Goal: Check status: Check status

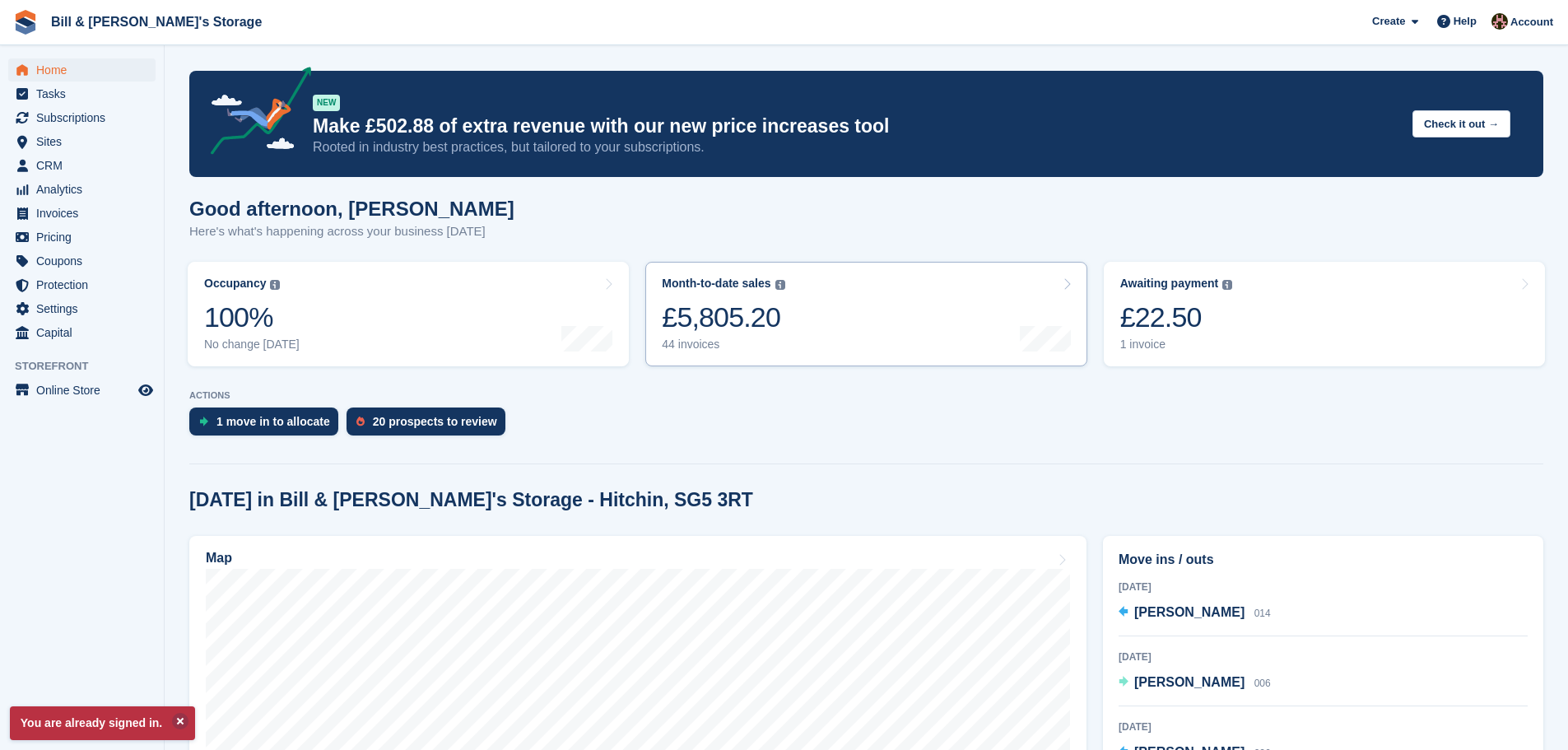
click at [745, 321] on div "£5,805.20" at bounding box center [723, 317] width 123 height 34
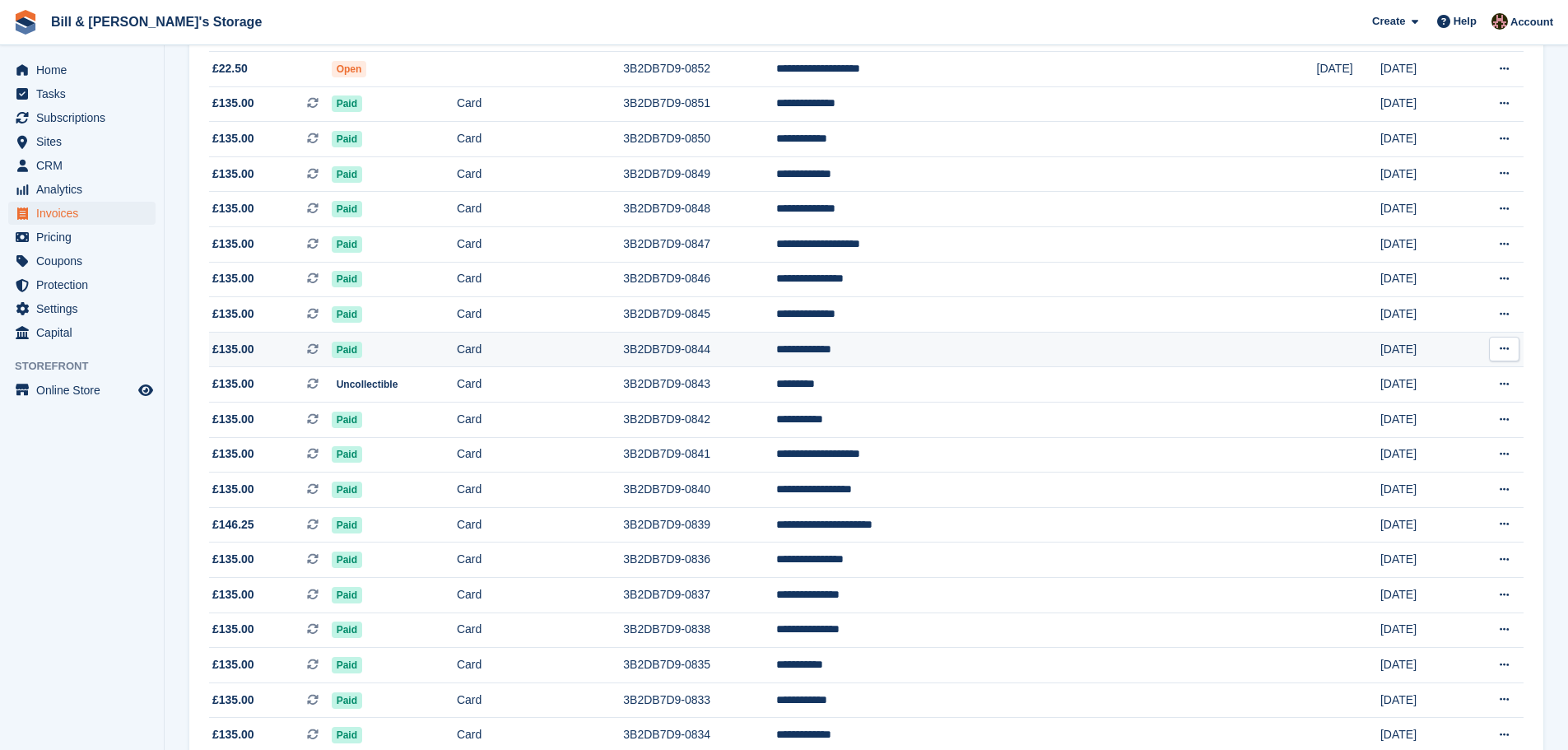
scroll to position [411, 0]
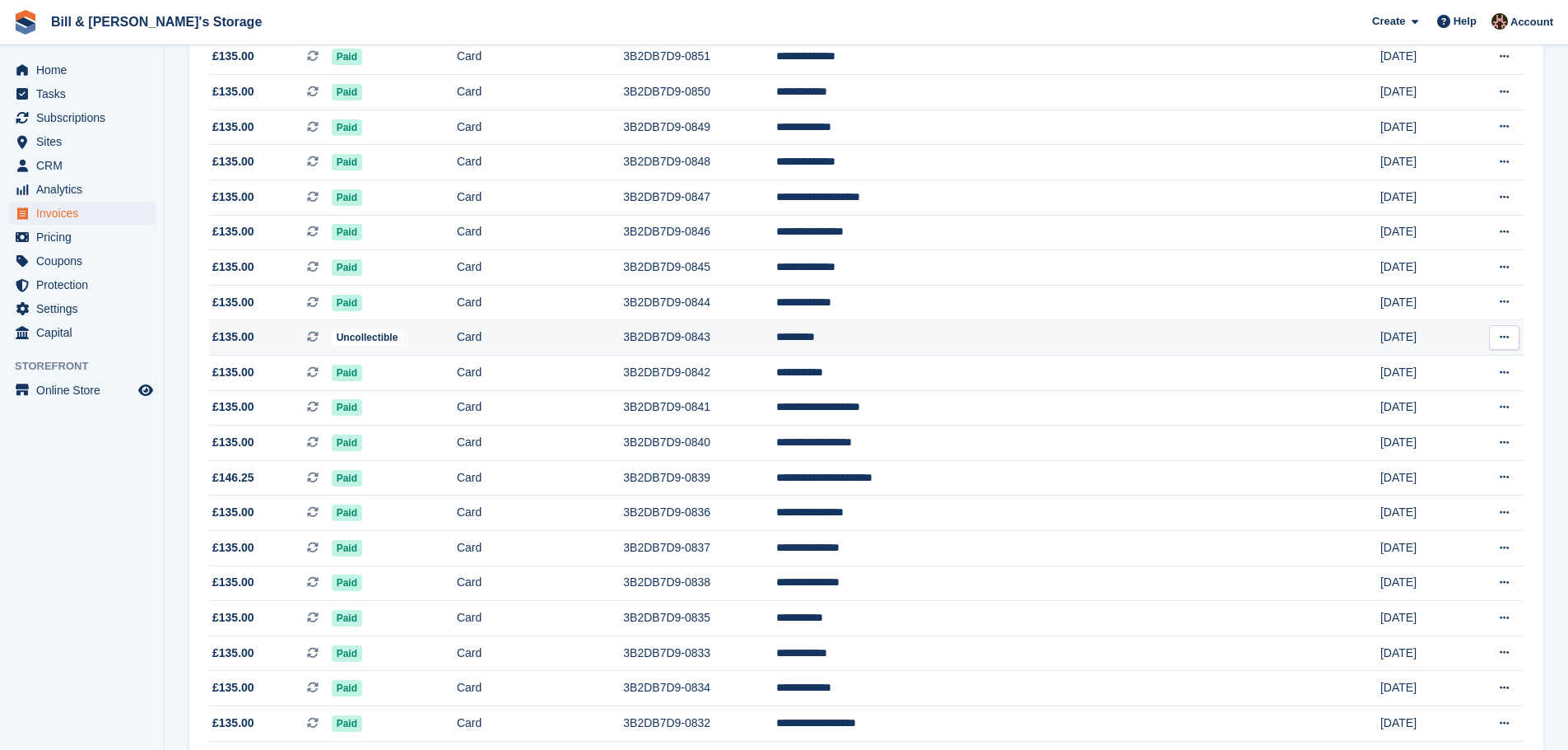
click at [391, 329] on td "Uncollectible" at bounding box center [394, 338] width 125 height 36
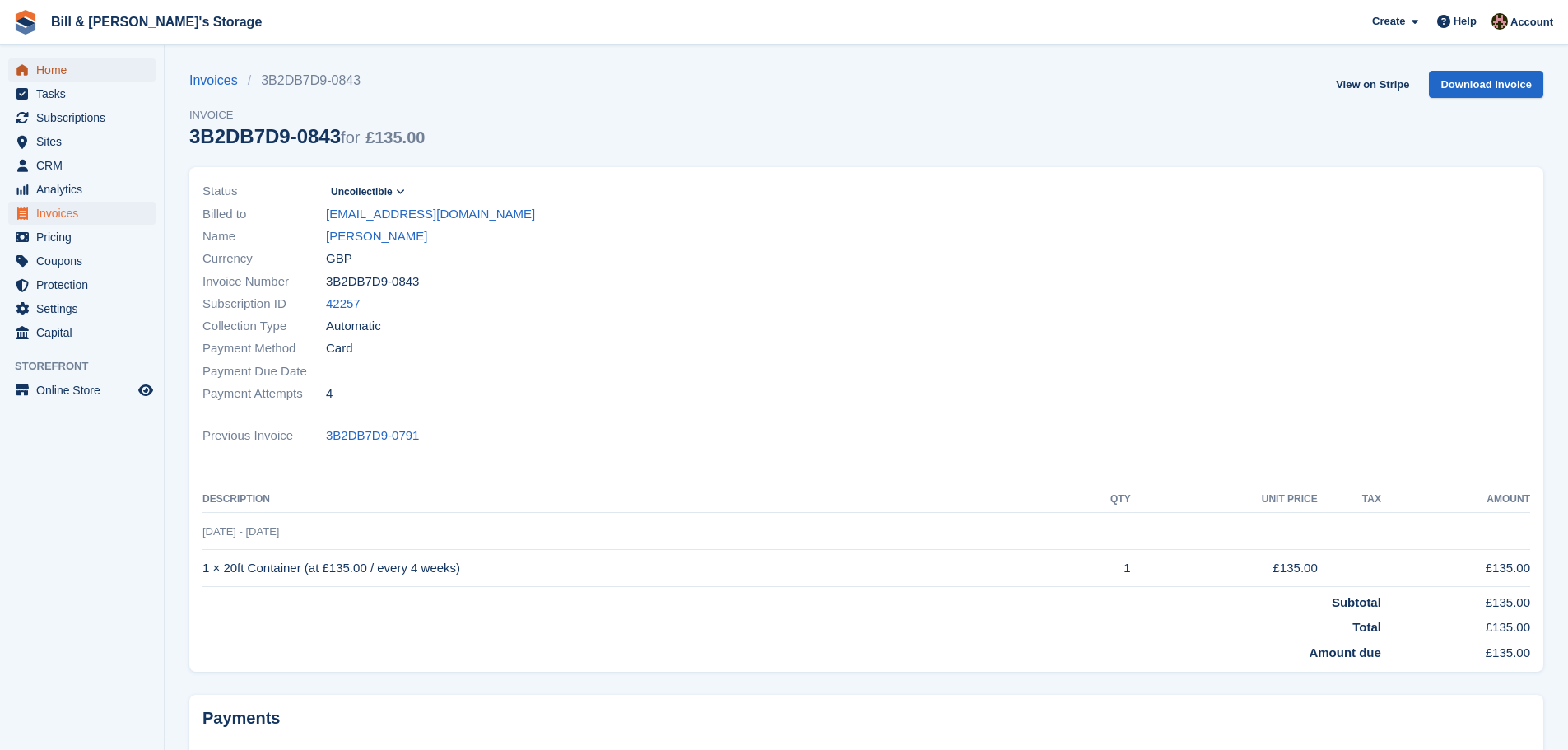
click at [64, 74] on span "Home" at bounding box center [85, 70] width 99 height 23
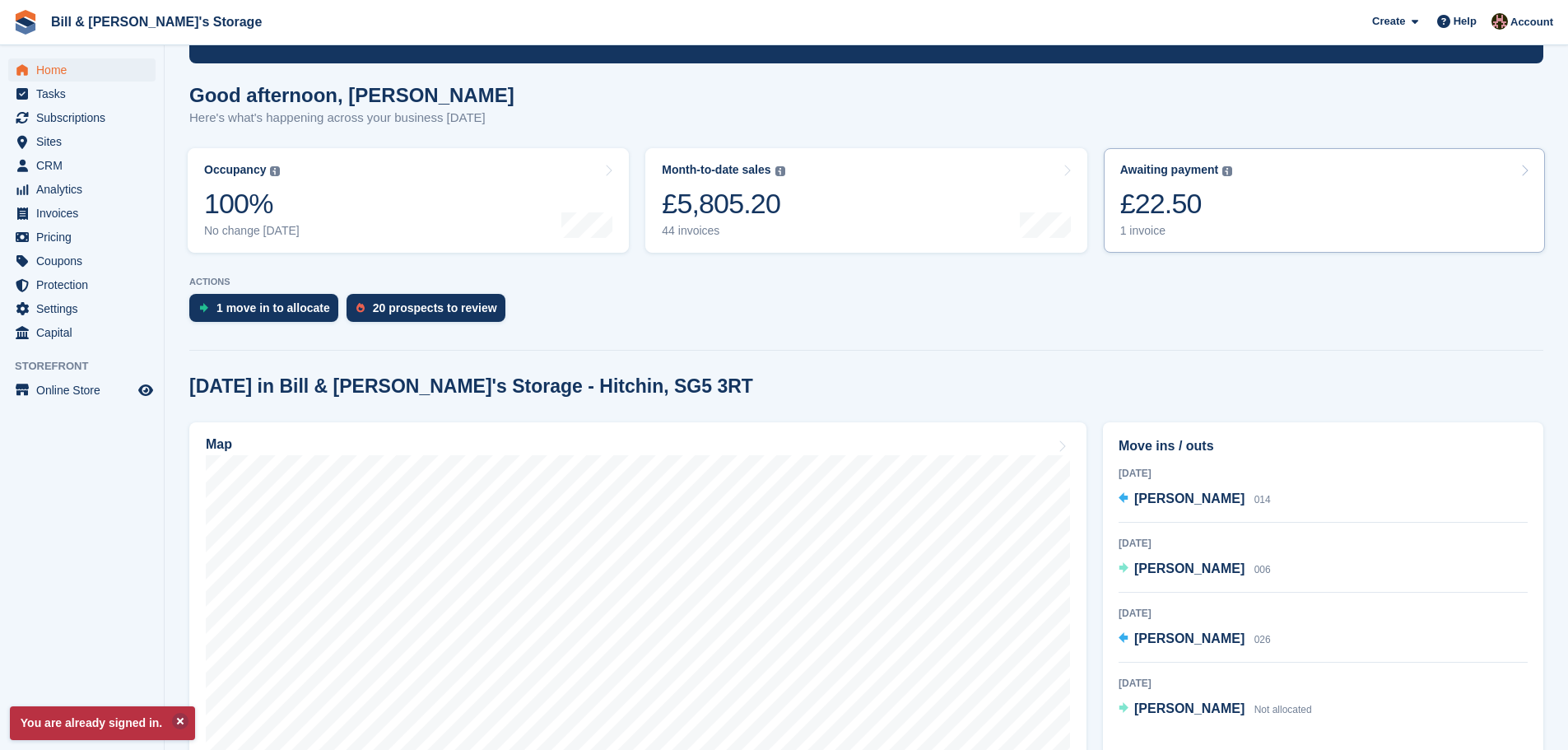
scroll to position [82, 0]
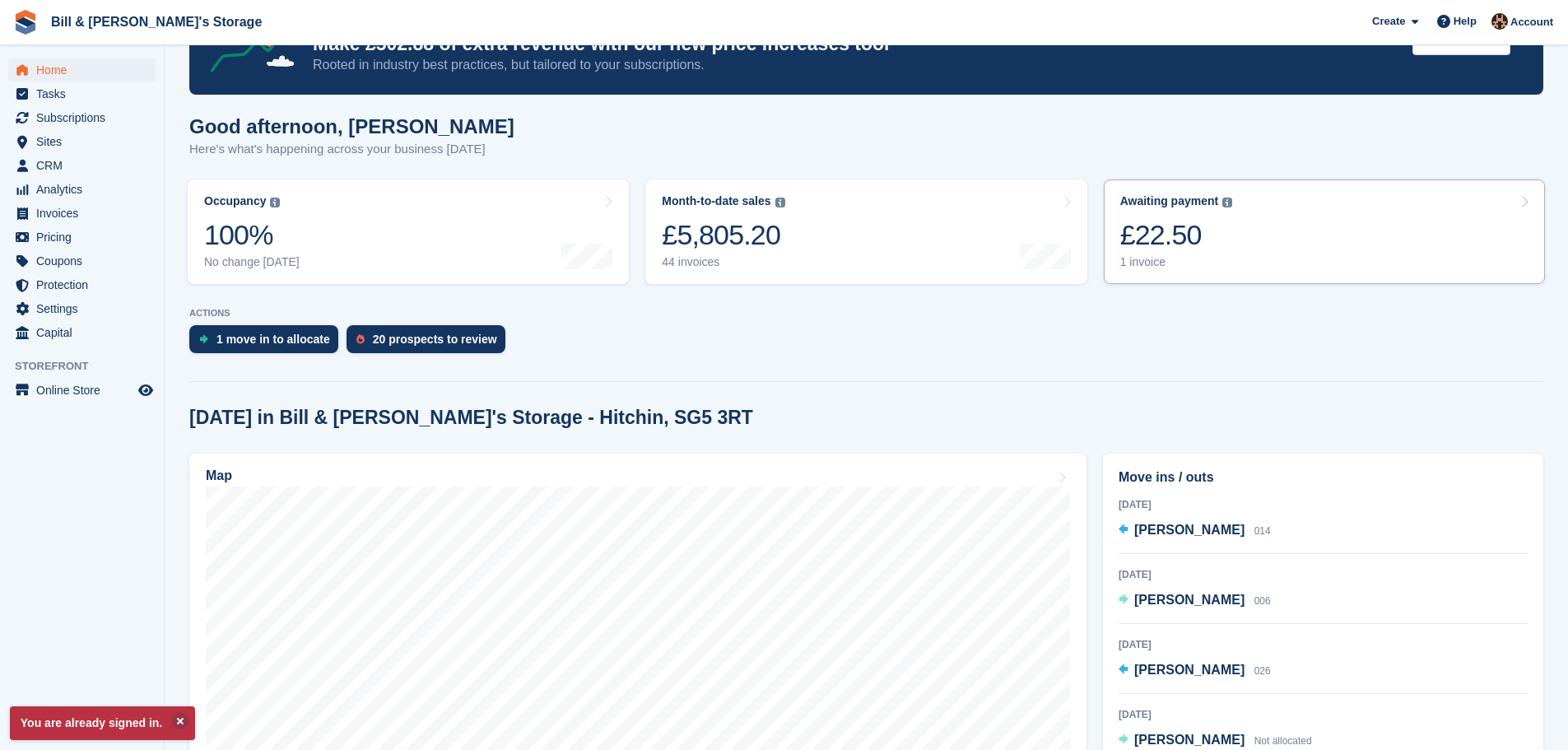
click at [1190, 194] on link "Awaiting payment The total outstanding balance on all open invoices. £22.50 1 i…" at bounding box center [1324, 232] width 441 height 104
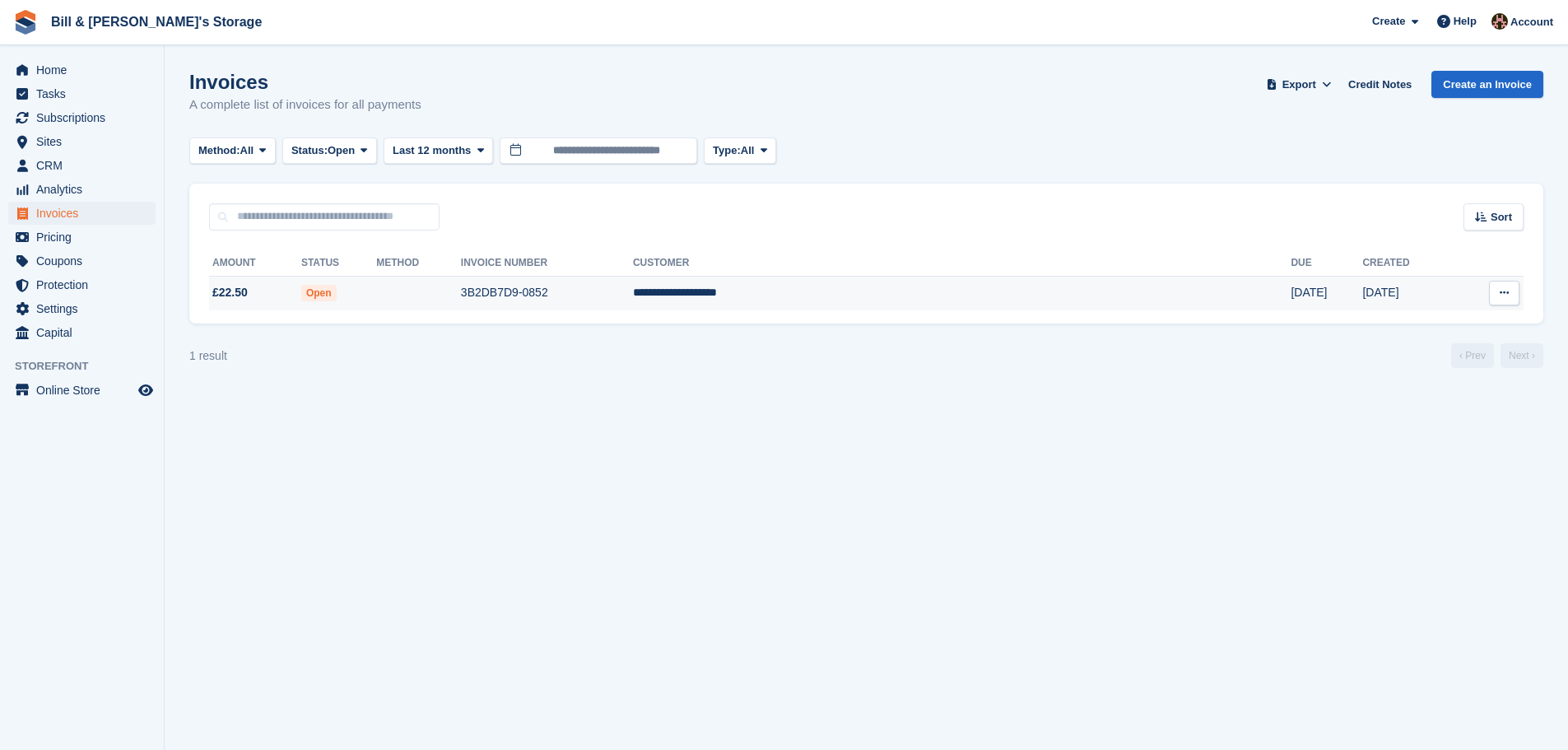
click at [252, 305] on td "£22.50" at bounding box center [254, 293] width 92 height 35
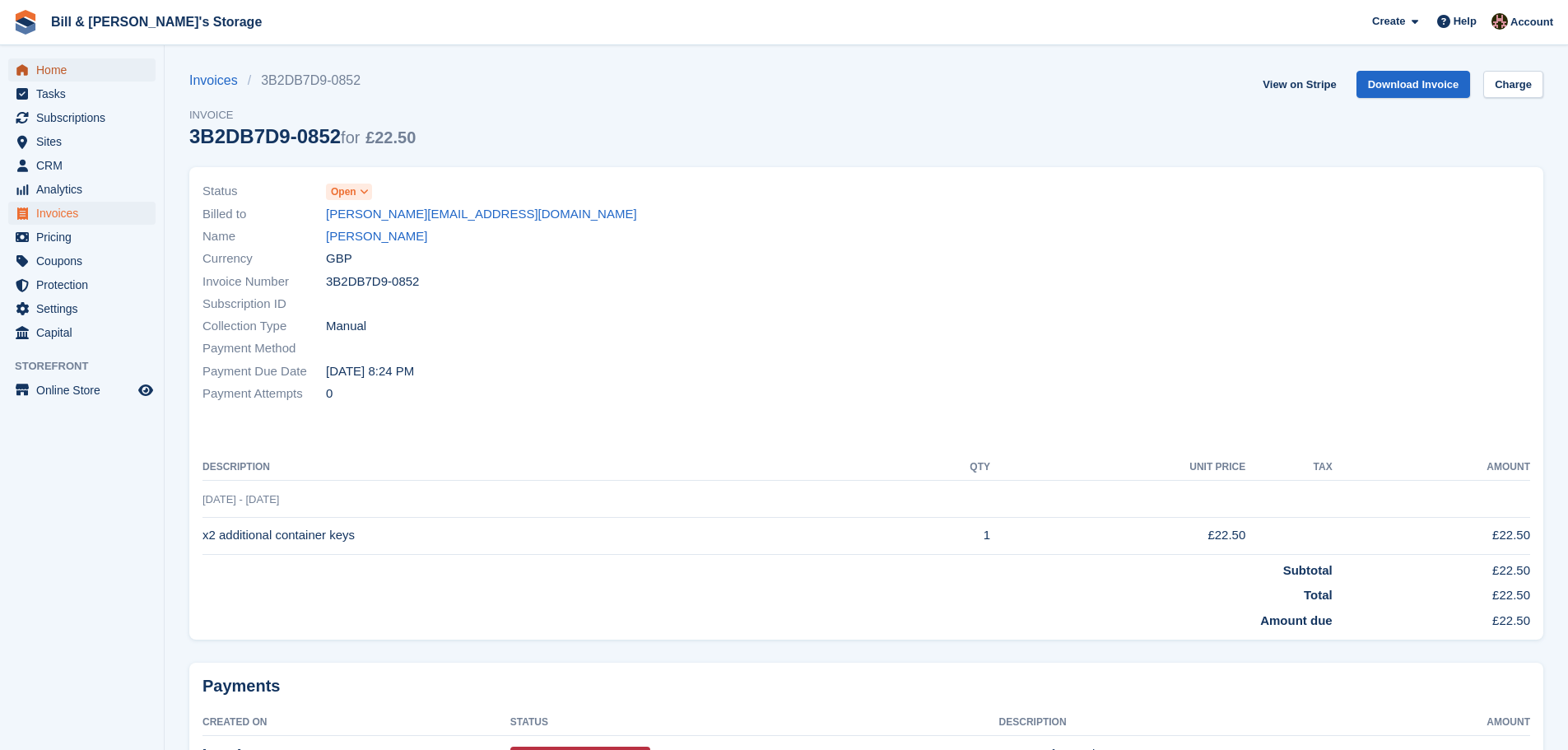
click at [68, 69] on span "Home" at bounding box center [85, 70] width 99 height 23
